Goal: Task Accomplishment & Management: Use online tool/utility

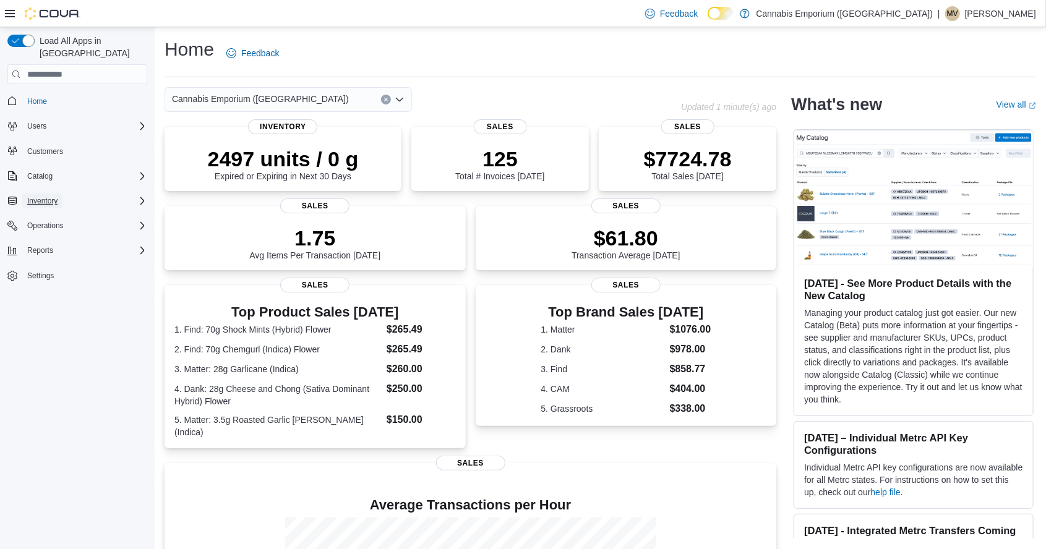
click at [61, 194] on button "Inventory" at bounding box center [42, 201] width 40 height 15
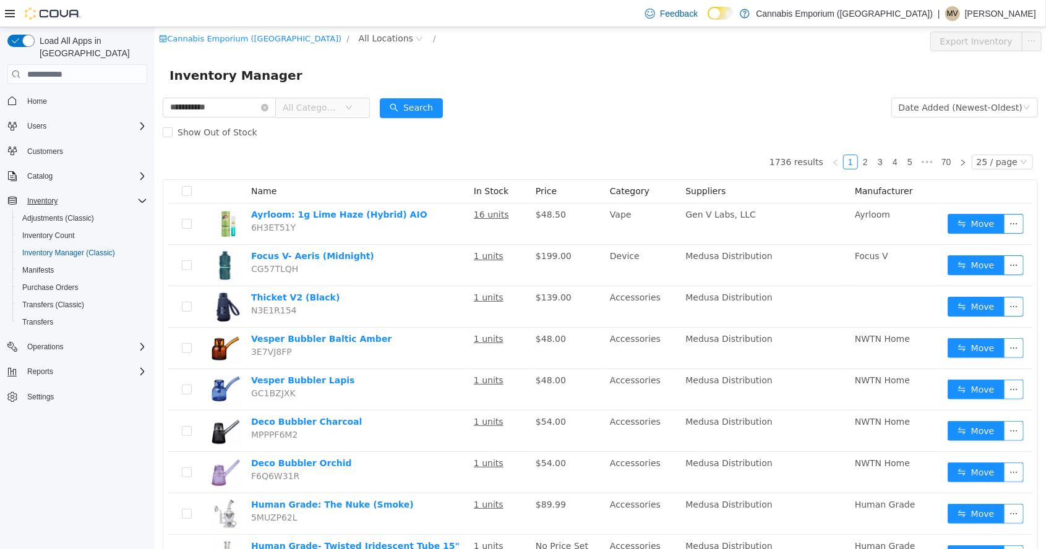
type input "**********"
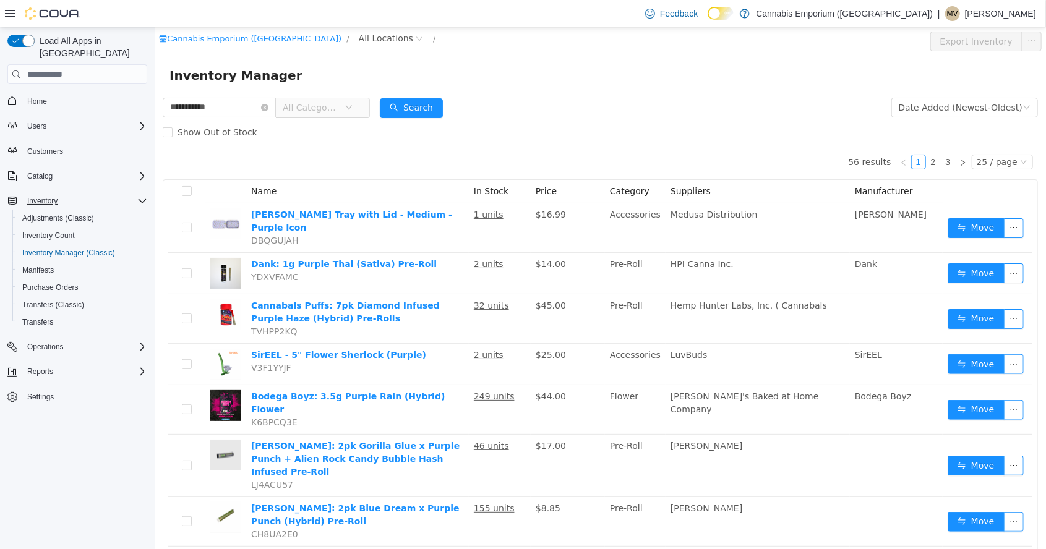
click at [615, 83] on div "Inventory Manager" at bounding box center [599, 76] width 861 height 20
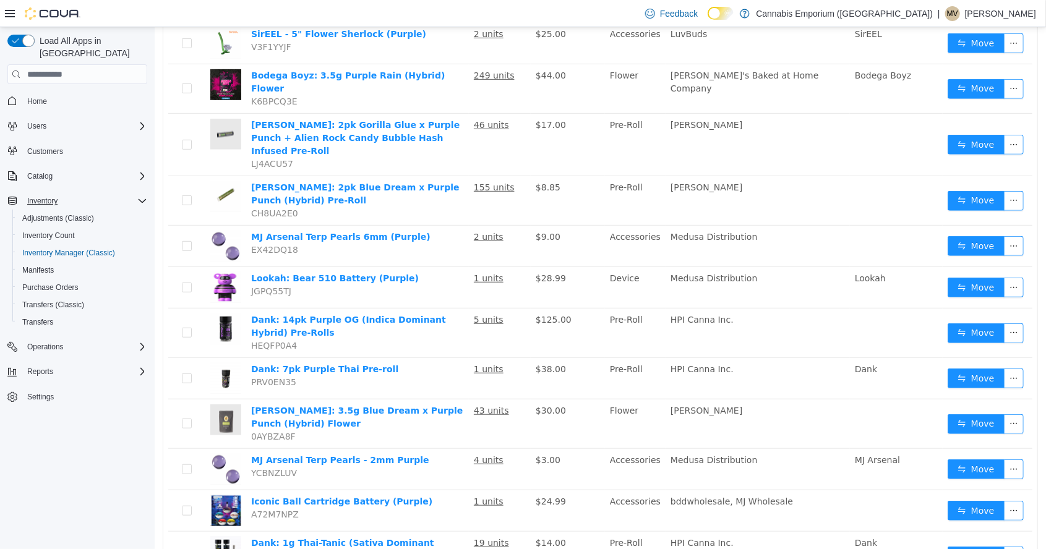
scroll to position [323, 0]
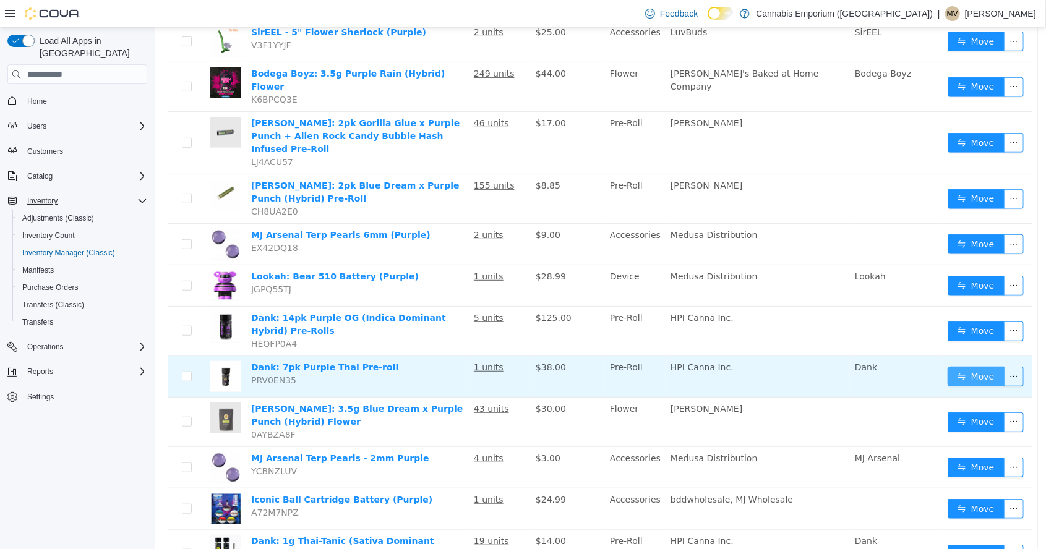
click at [975, 367] on button "Move" at bounding box center [975, 377] width 57 height 20
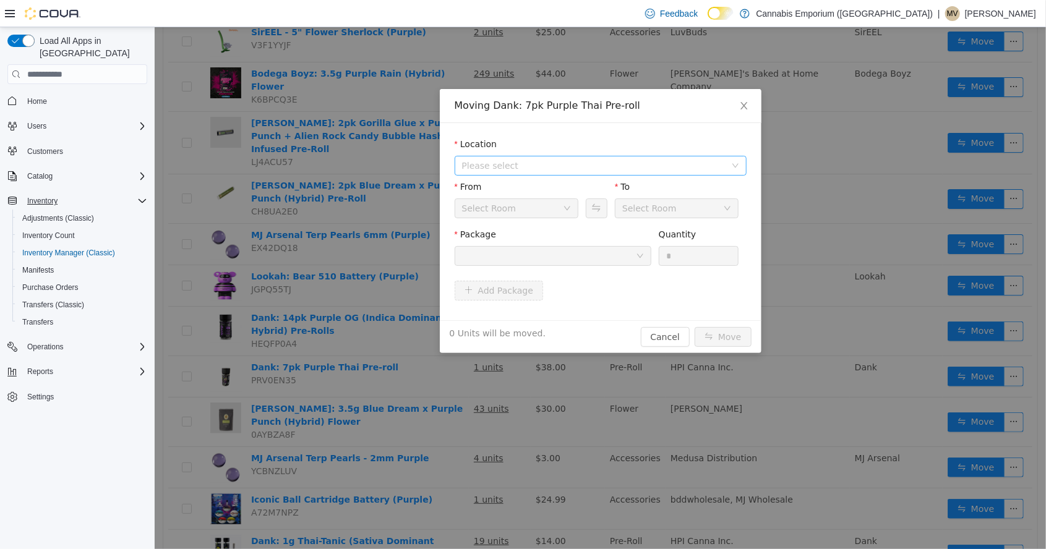
click at [530, 163] on span "Please select" at bounding box center [592, 166] width 263 height 12
click at [503, 211] on span "[STREET_ADDRESS]" at bounding box center [528, 210] width 86 height 10
click at [594, 199] on button "Swap" at bounding box center [596, 208] width 22 height 20
click at [574, 258] on div at bounding box center [548, 256] width 174 height 19
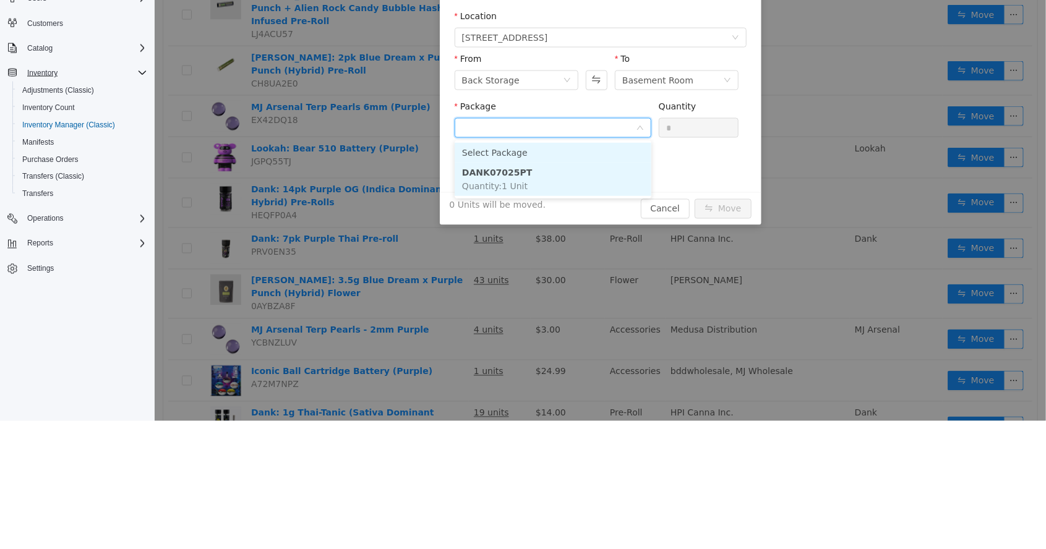
click at [510, 189] on span "Quantity : 1 Unit" at bounding box center [494, 186] width 66 height 10
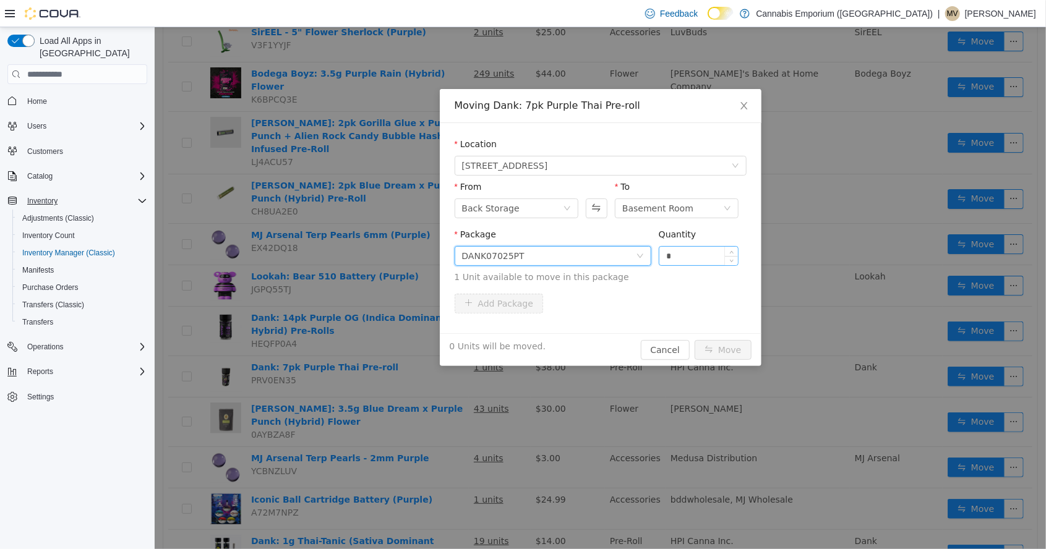
click at [684, 257] on input "*" at bounding box center [698, 256] width 79 height 19
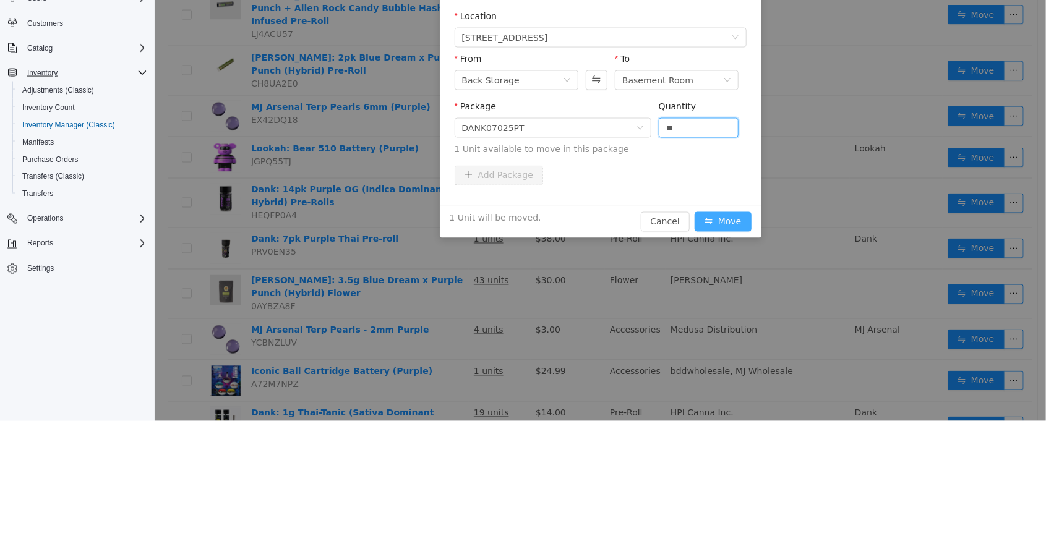
click at [727, 220] on button "Move" at bounding box center [722, 222] width 57 height 20
type input "*"
